Goal: Task Accomplishment & Management: Use online tool/utility

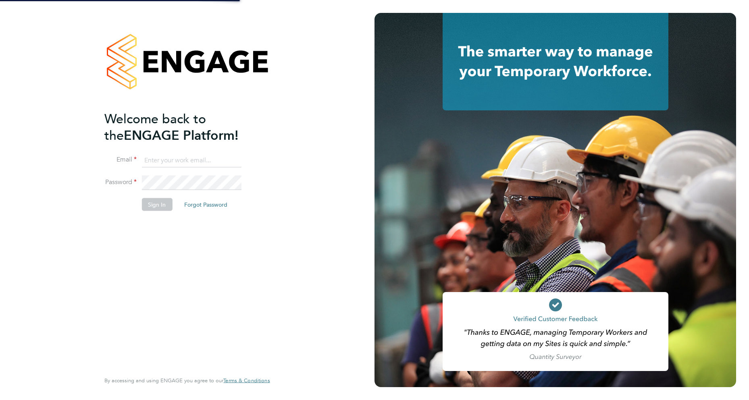
click at [191, 160] on input at bounding box center [191, 160] width 100 height 15
type input "robot.johnny5@randstad.co.uk"
click at [156, 204] on button "Sign In" at bounding box center [156, 204] width 31 height 13
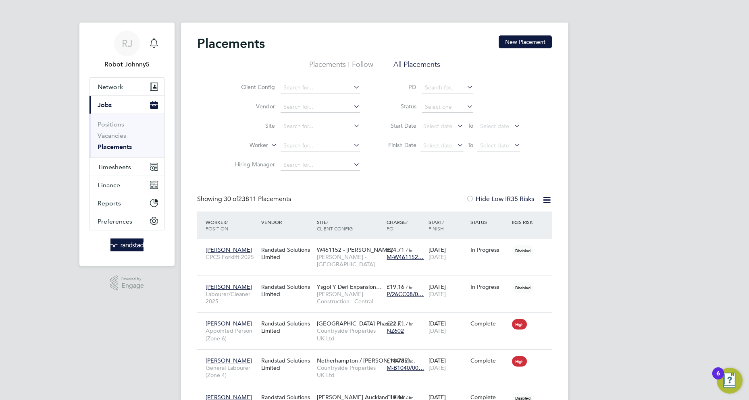
click at [416, 63] on li "All Placements" at bounding box center [416, 67] width 47 height 15
click at [447, 107] on input at bounding box center [447, 107] width 51 height 11
type input "Active"
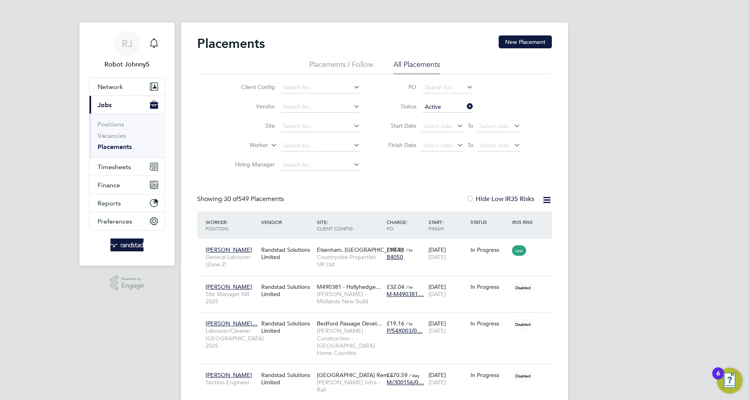
click at [546, 200] on icon at bounding box center [547, 200] width 10 height 10
click at [507, 219] on li "Download Placements Report" at bounding box center [507, 219] width 86 height 11
